Goal: Register for event/course

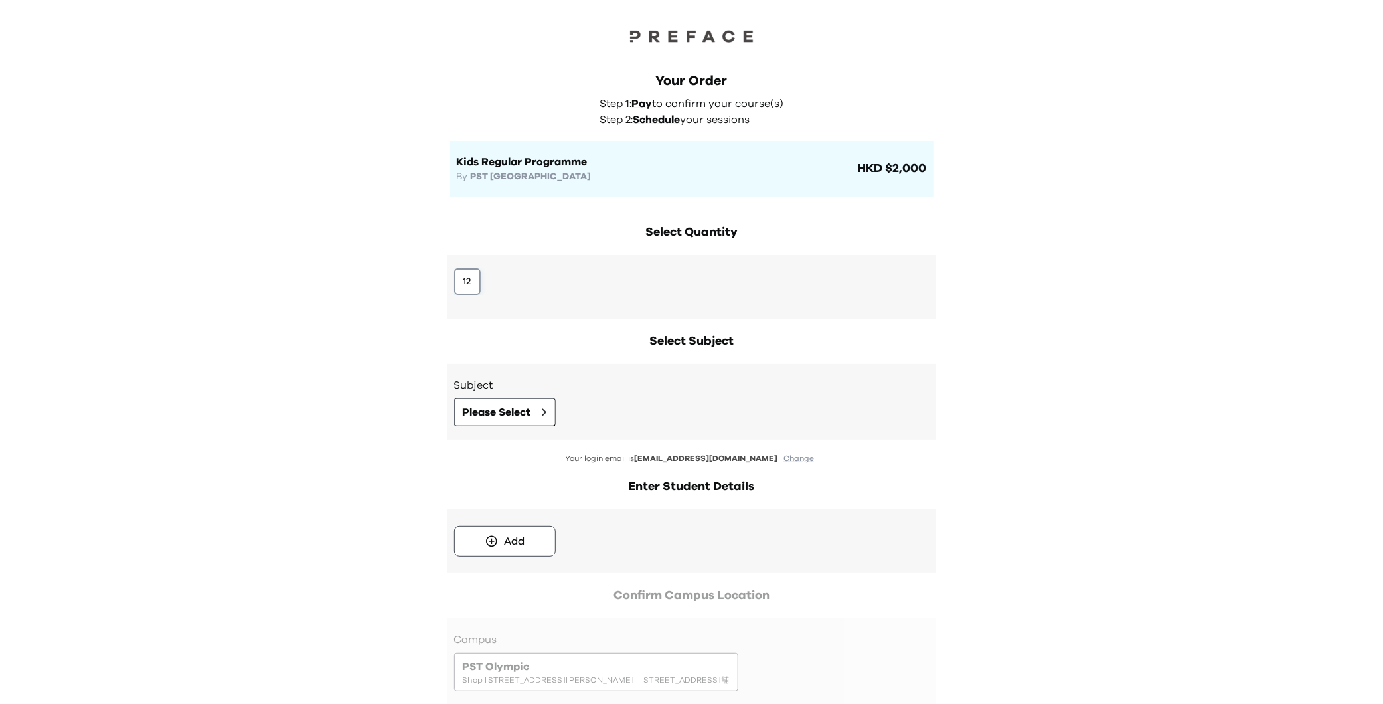
click at [465, 286] on button "12" at bounding box center [467, 281] width 27 height 27
click at [526, 397] on div "Subject Please Select" at bounding box center [691, 401] width 475 height 49
click at [524, 414] on span "Please Select" at bounding box center [497, 412] width 68 height 16
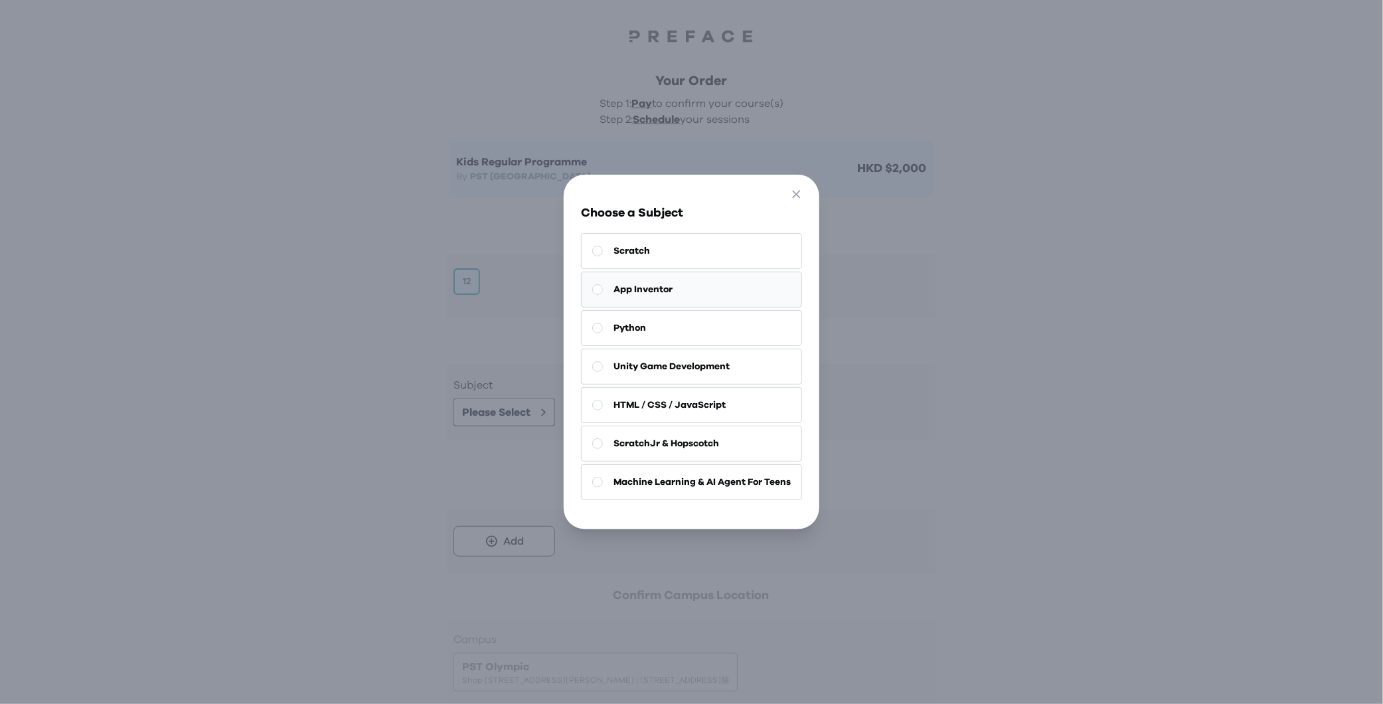
click at [684, 294] on button "App Inventor" at bounding box center [691, 290] width 221 height 36
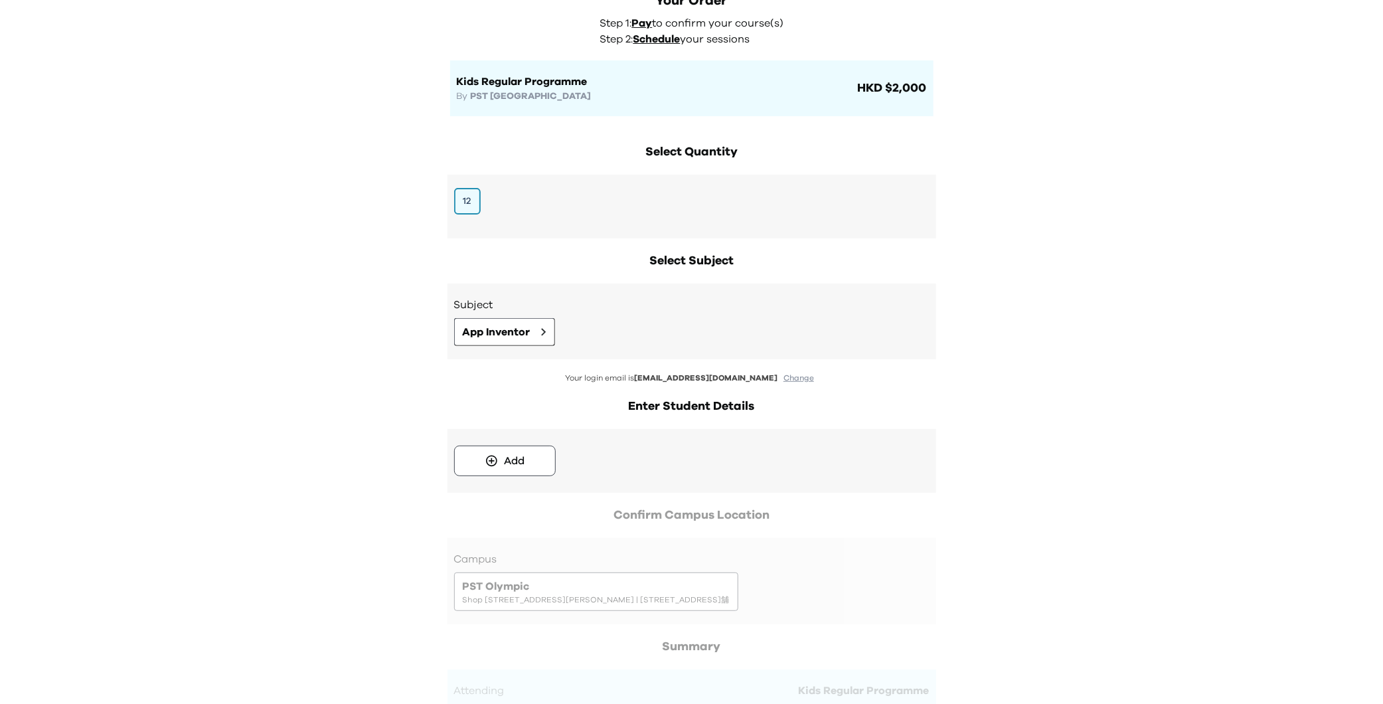
scroll to position [100, 0]
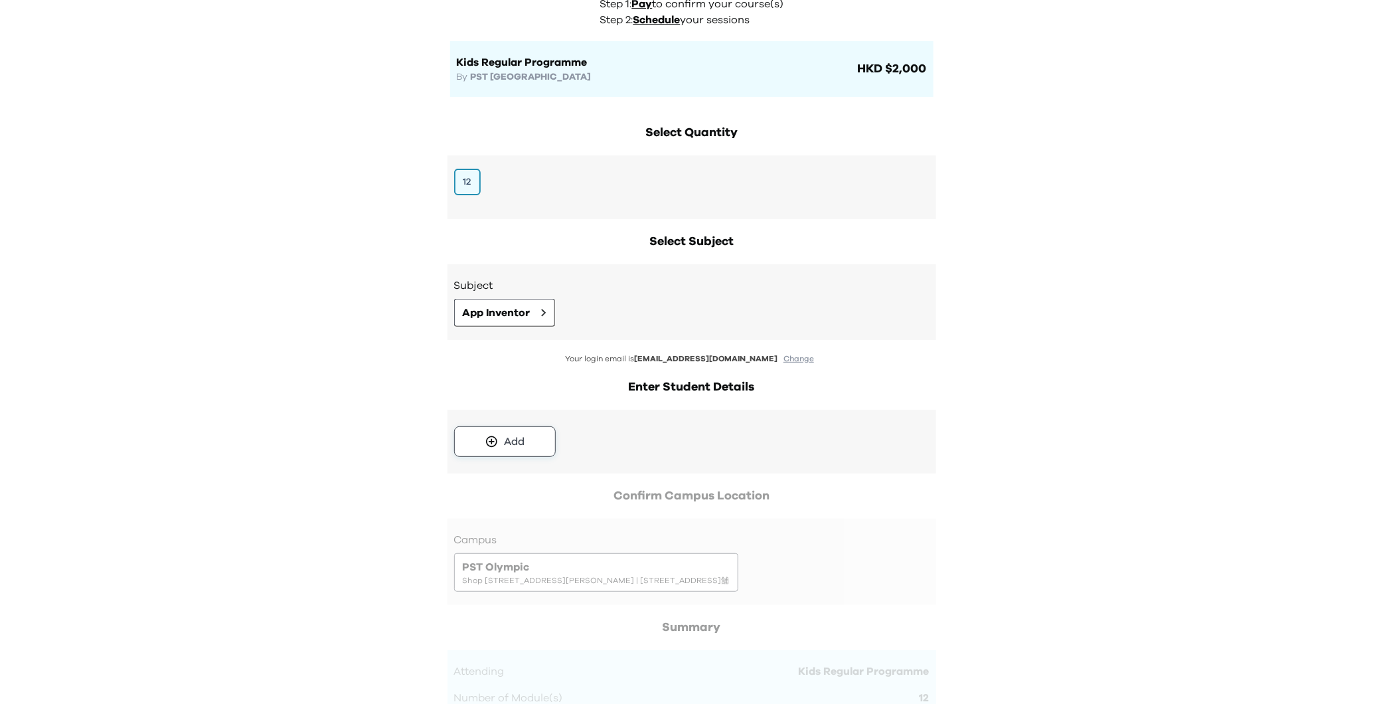
click at [530, 443] on button "Add" at bounding box center [505, 441] width 102 height 31
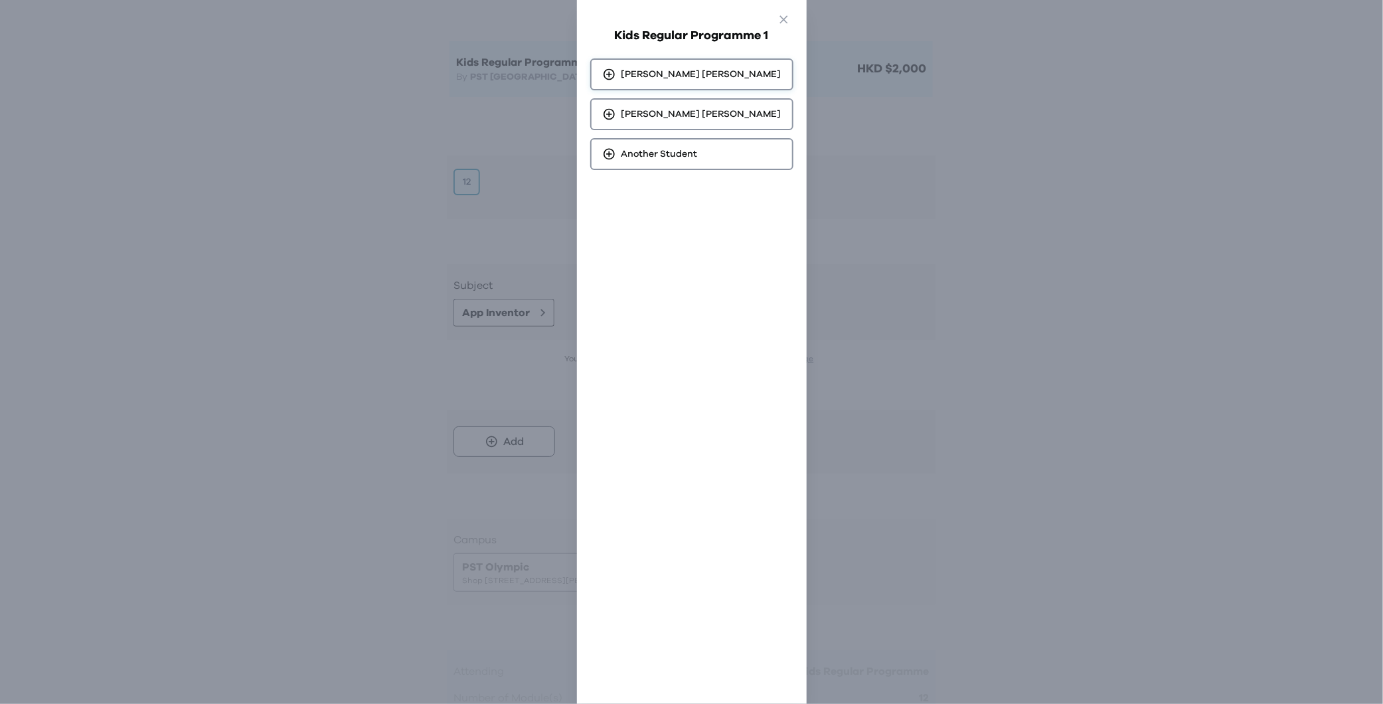
click at [710, 72] on div "Wynn Liu" at bounding box center [691, 74] width 203 height 32
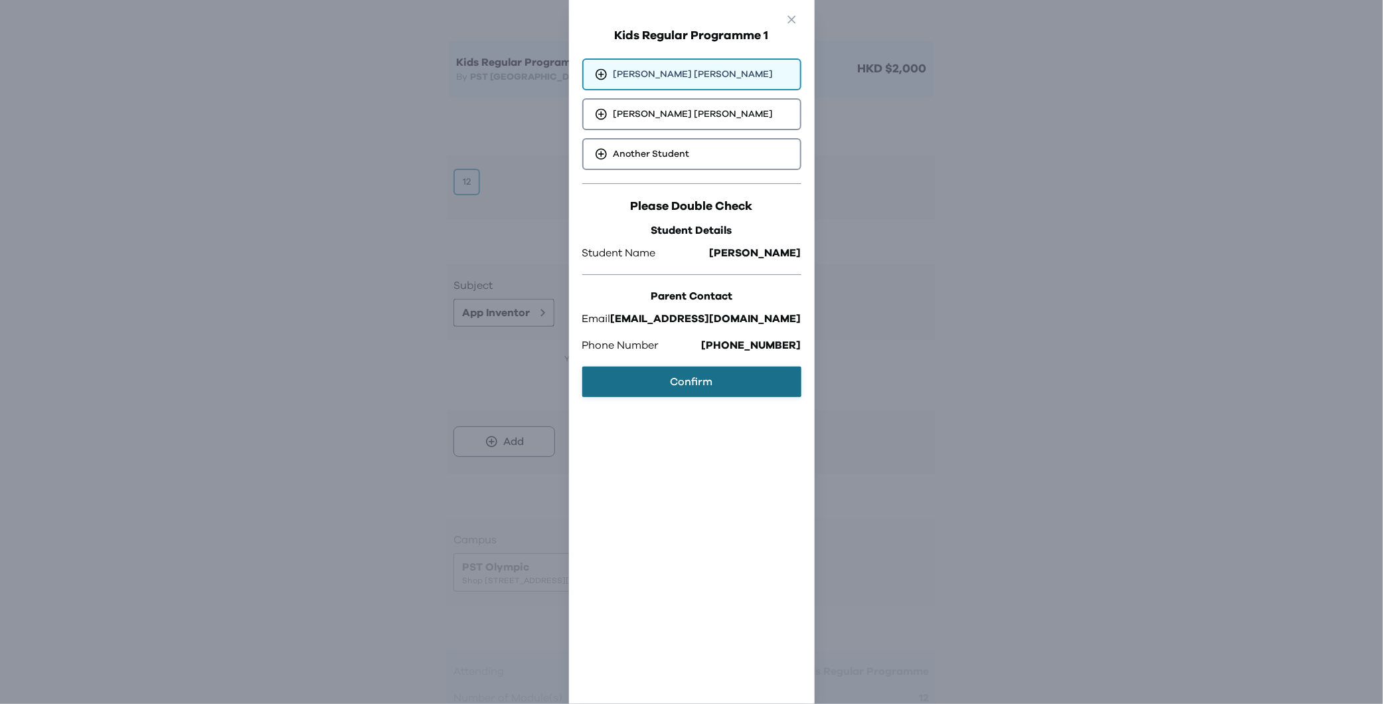
click at [691, 386] on button "Confirm" at bounding box center [691, 381] width 219 height 31
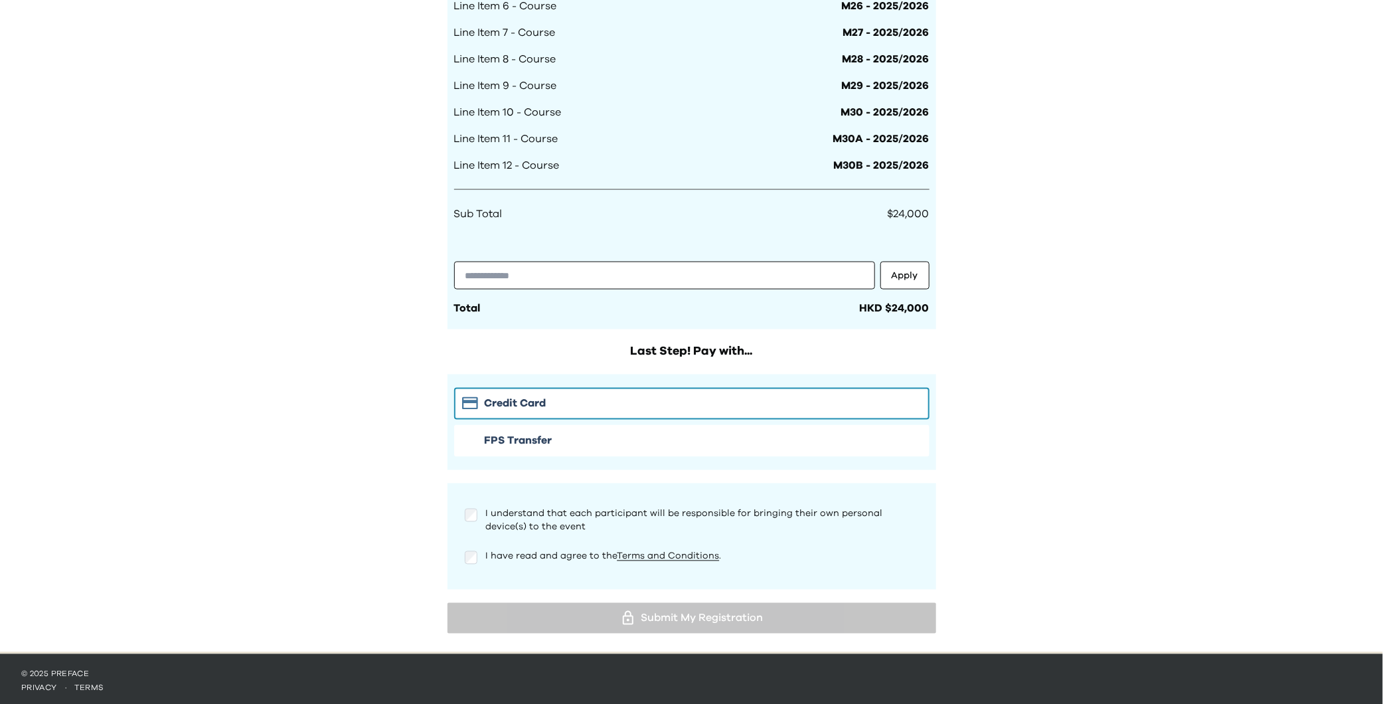
scroll to position [1049, 0]
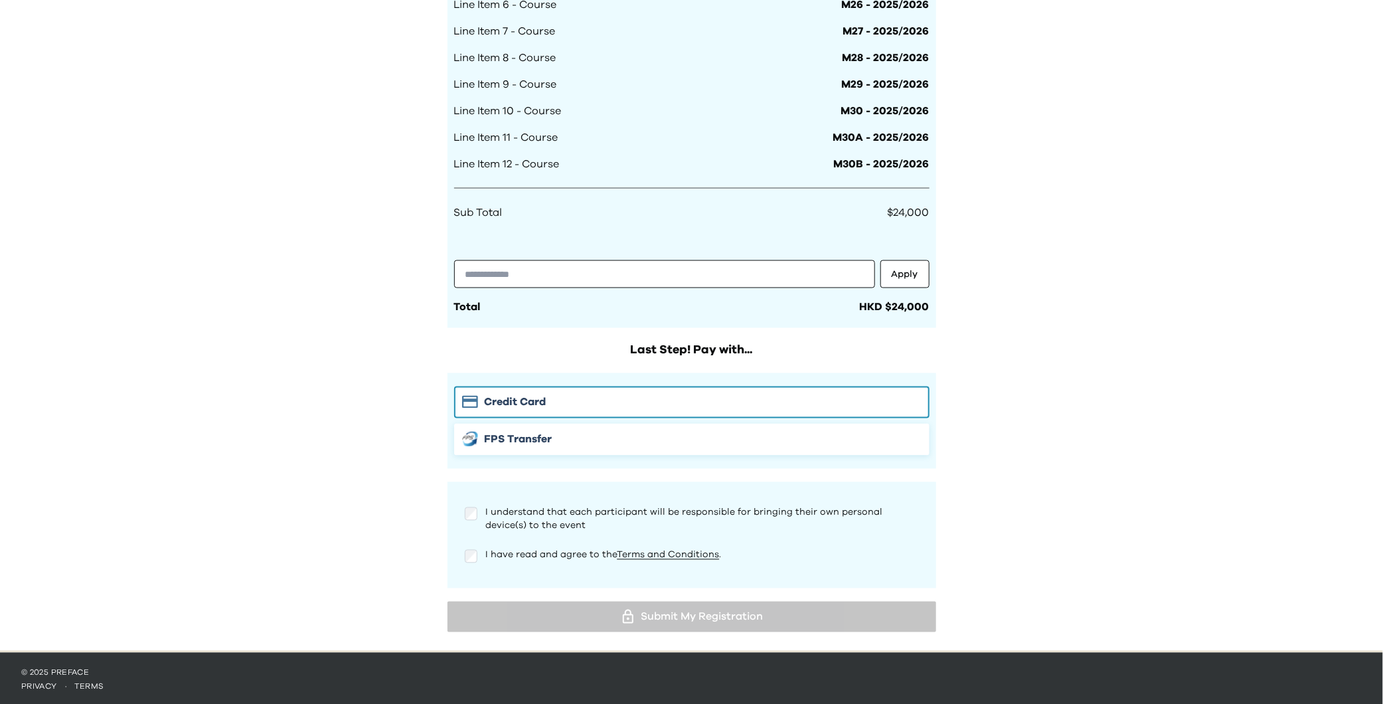
click at [555, 435] on div "FPS Transfer" at bounding box center [691, 439] width 459 height 16
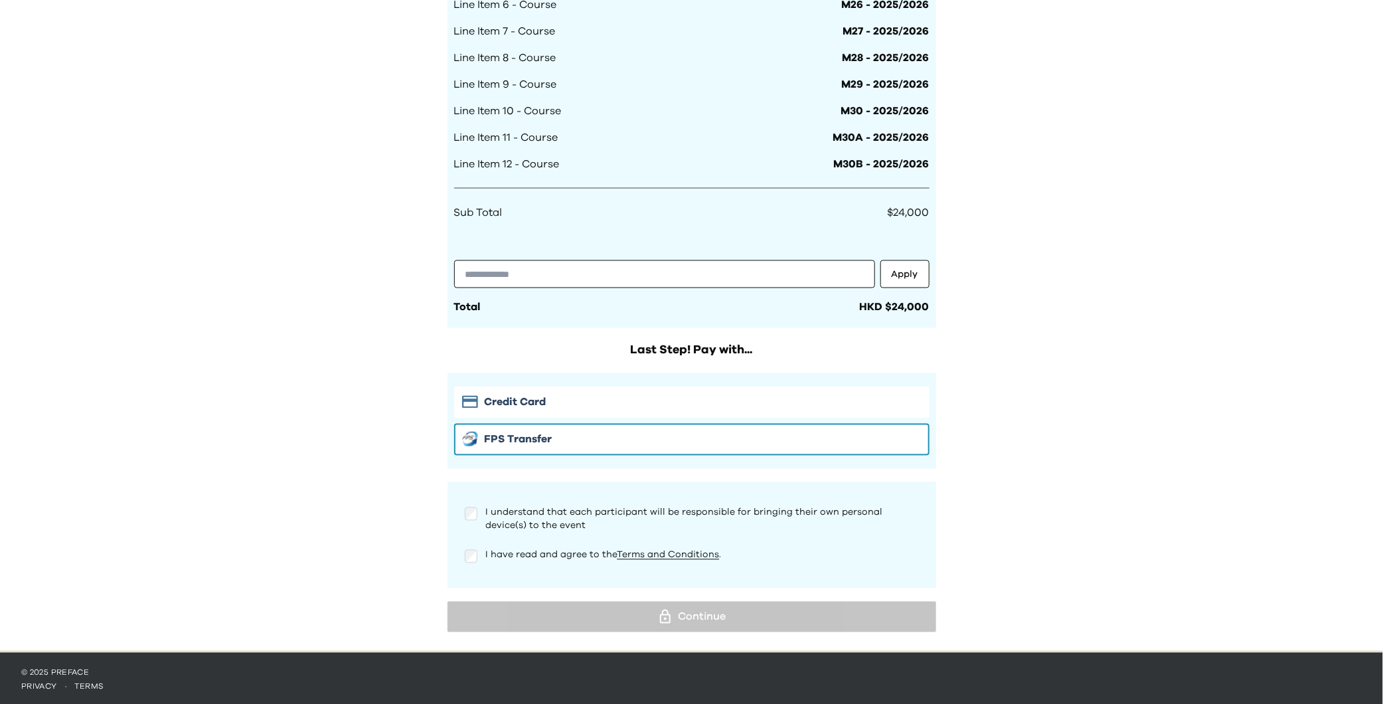
click at [478, 510] on div "I understand that each participant will be responsible for bringing their own p…" at bounding box center [692, 519] width 454 height 27
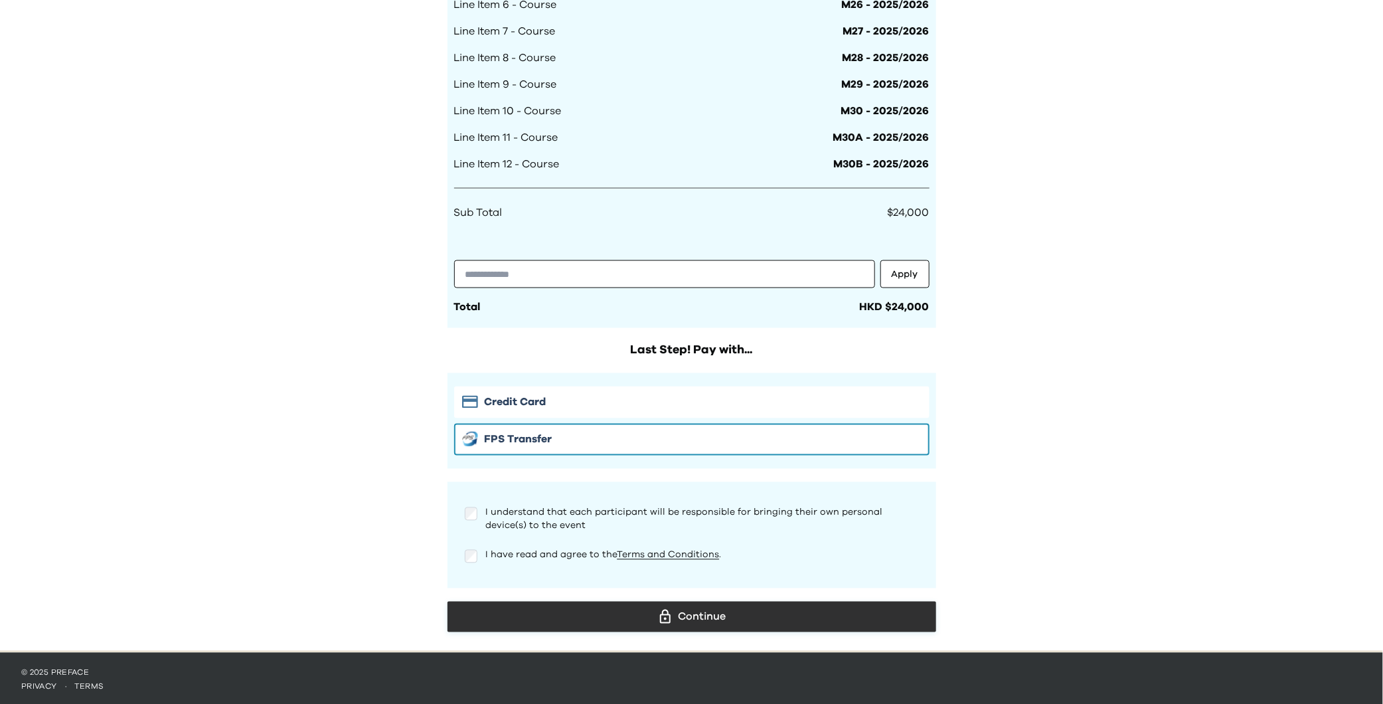
click at [639, 613] on div "Continue" at bounding box center [691, 617] width 467 height 20
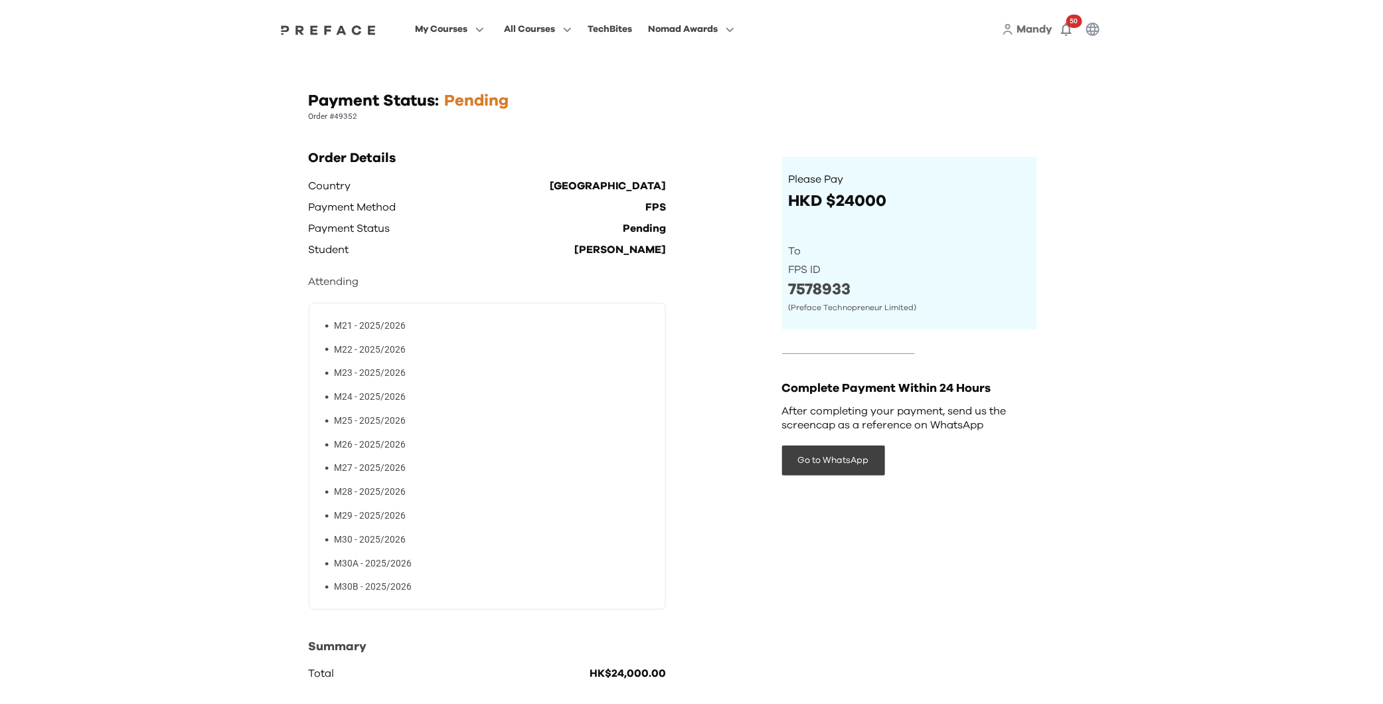
click at [353, 115] on p "Order #49352" at bounding box center [692, 117] width 766 height 11
copy p "49352"
